Goal: Information Seeking & Learning: Learn about a topic

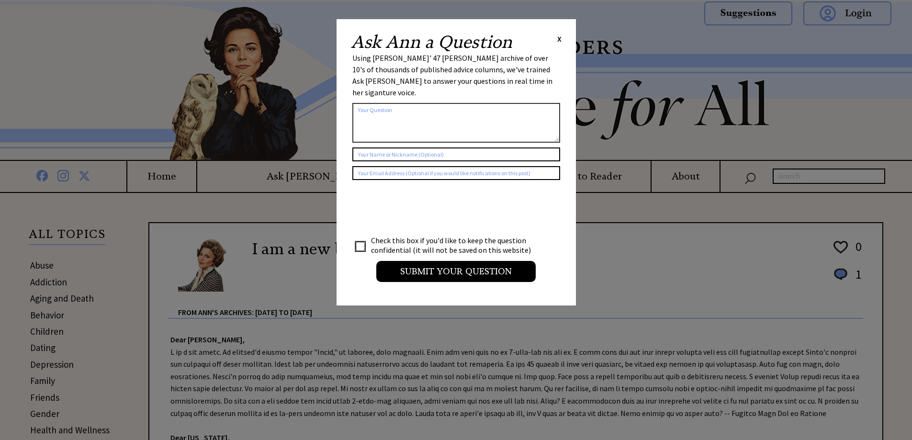
click at [558, 39] on span "X" at bounding box center [559, 39] width 4 height 10
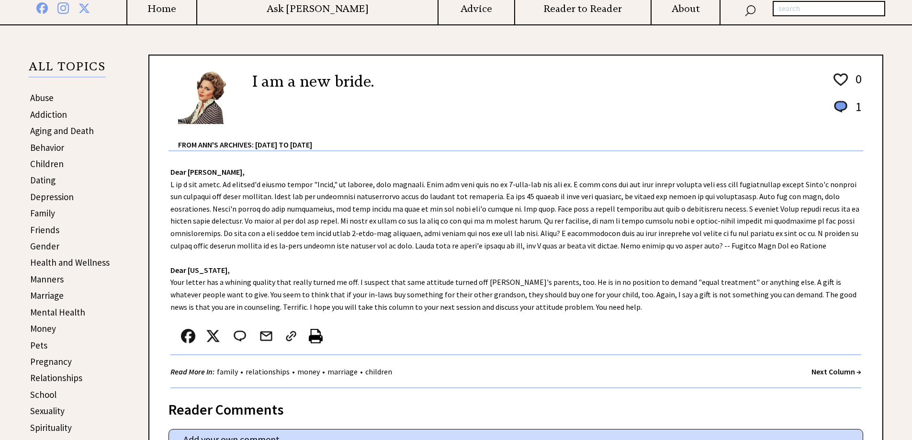
scroll to position [192, 0]
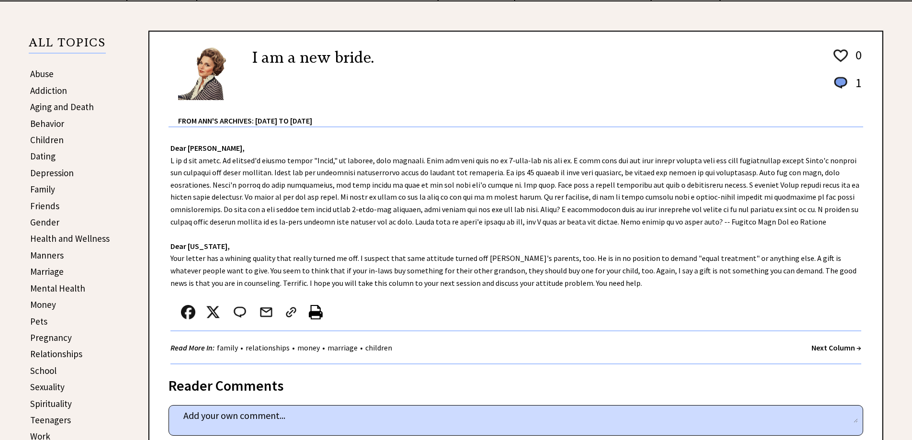
click at [56, 386] on link "Sexuality" at bounding box center [47, 386] width 34 height 11
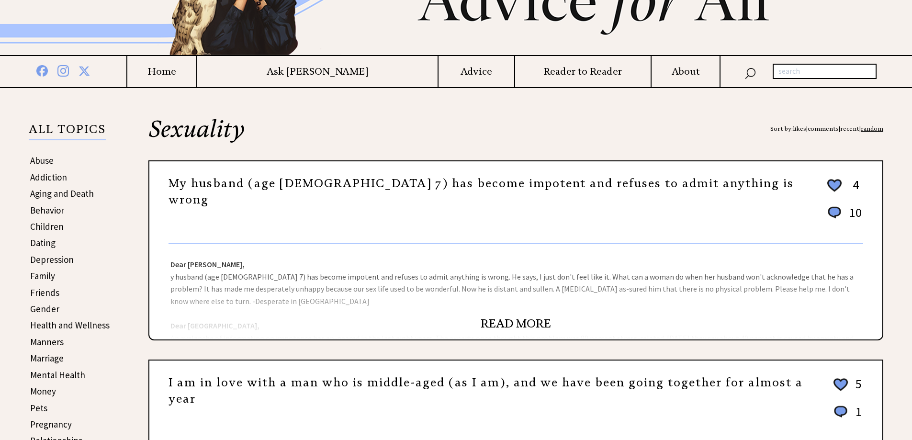
scroll to position [144, 0]
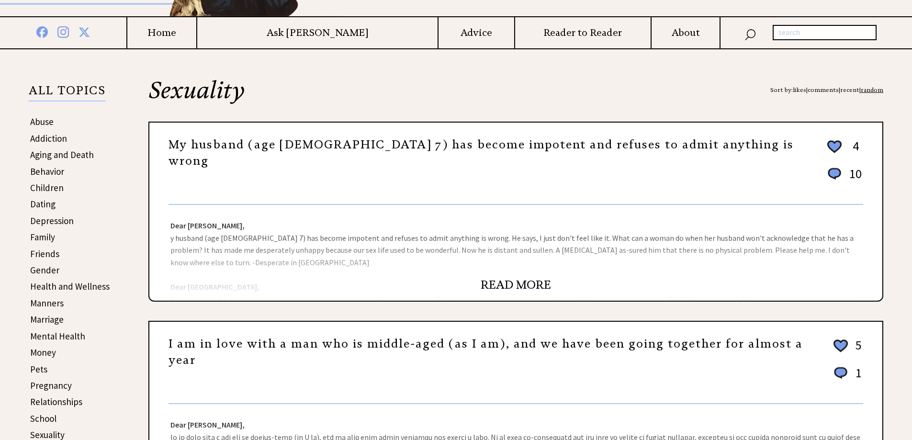
click at [520, 287] on link "READ MORE" at bounding box center [516, 285] width 70 height 14
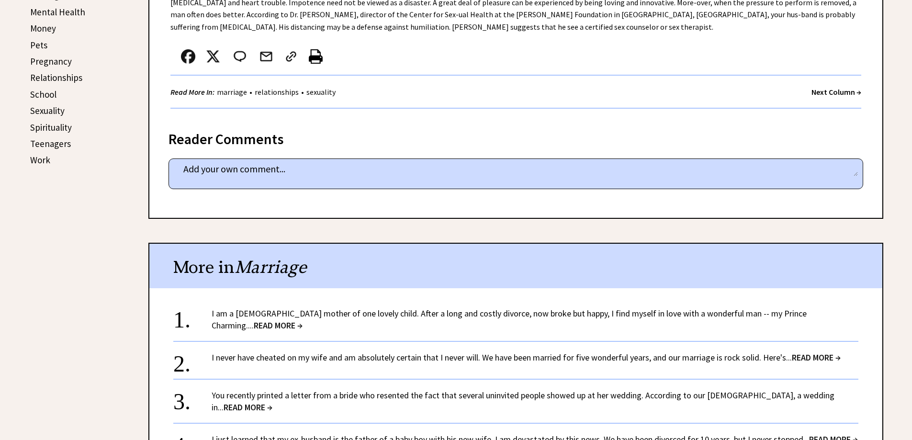
scroll to position [527, 0]
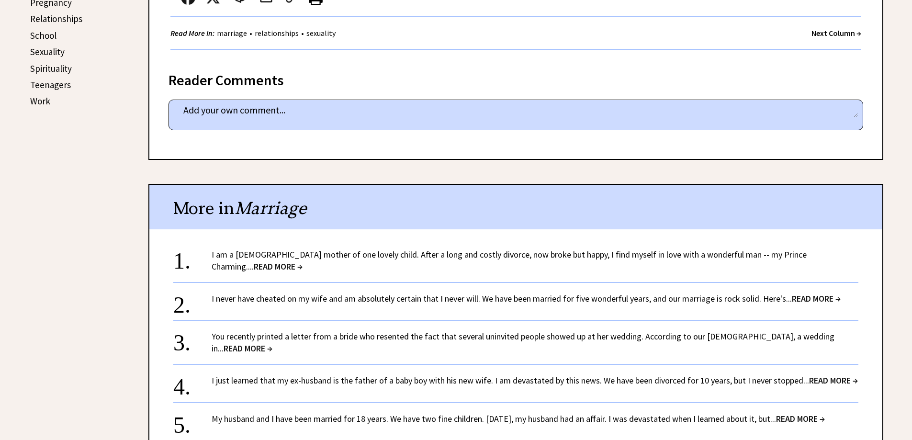
click at [389, 284] on div "2. I never have cheated on my wife and am absolutely certain that I never will.…" at bounding box center [515, 296] width 685 height 28
click at [811, 299] on span "READ MORE →" at bounding box center [816, 298] width 49 height 11
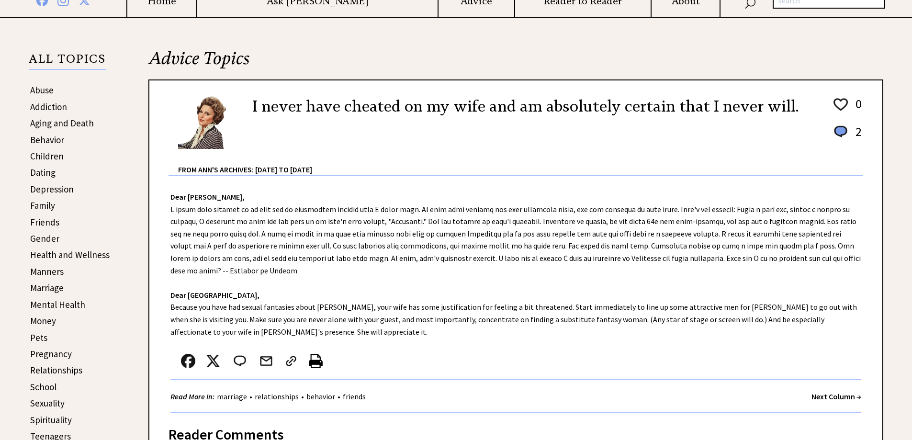
scroll to position [192, 0]
